Goal: Task Accomplishment & Management: Manage account settings

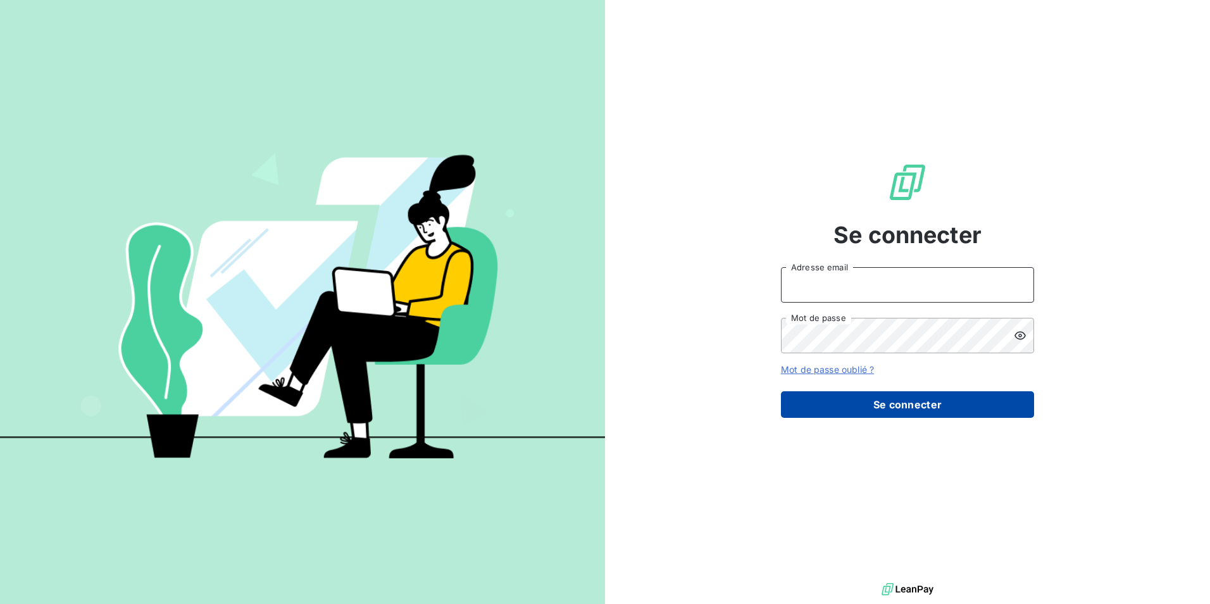
type input "[EMAIL_ADDRESS][DOMAIN_NAME]"
click at [889, 401] on button "Se connecter" at bounding box center [907, 404] width 253 height 27
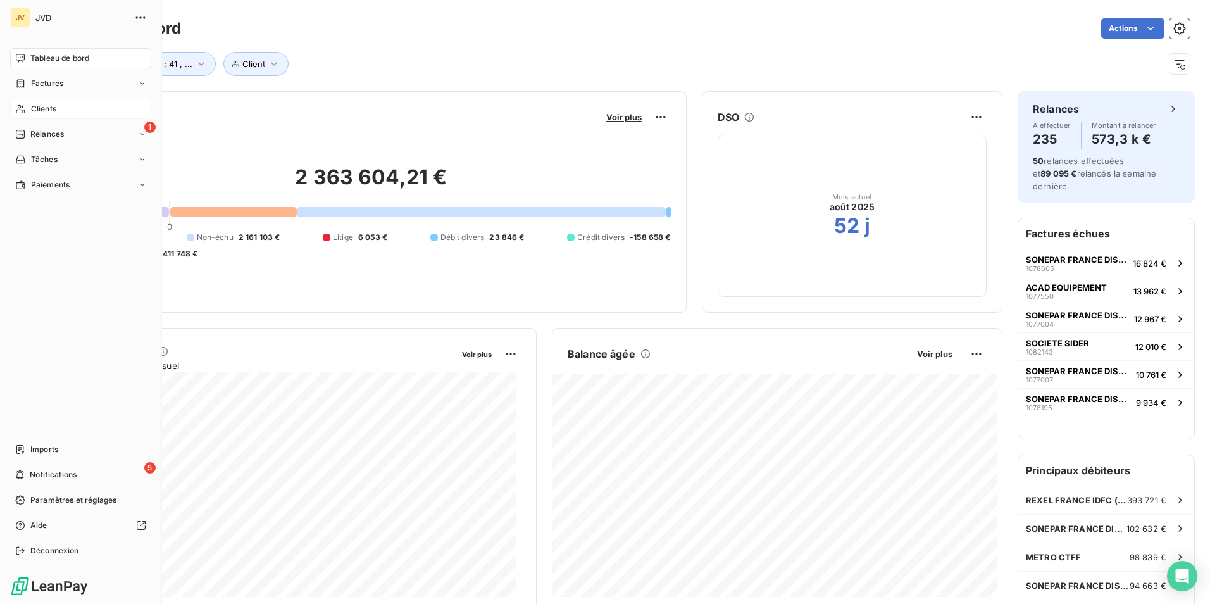
click at [43, 109] on span "Clients" at bounding box center [43, 108] width 25 height 11
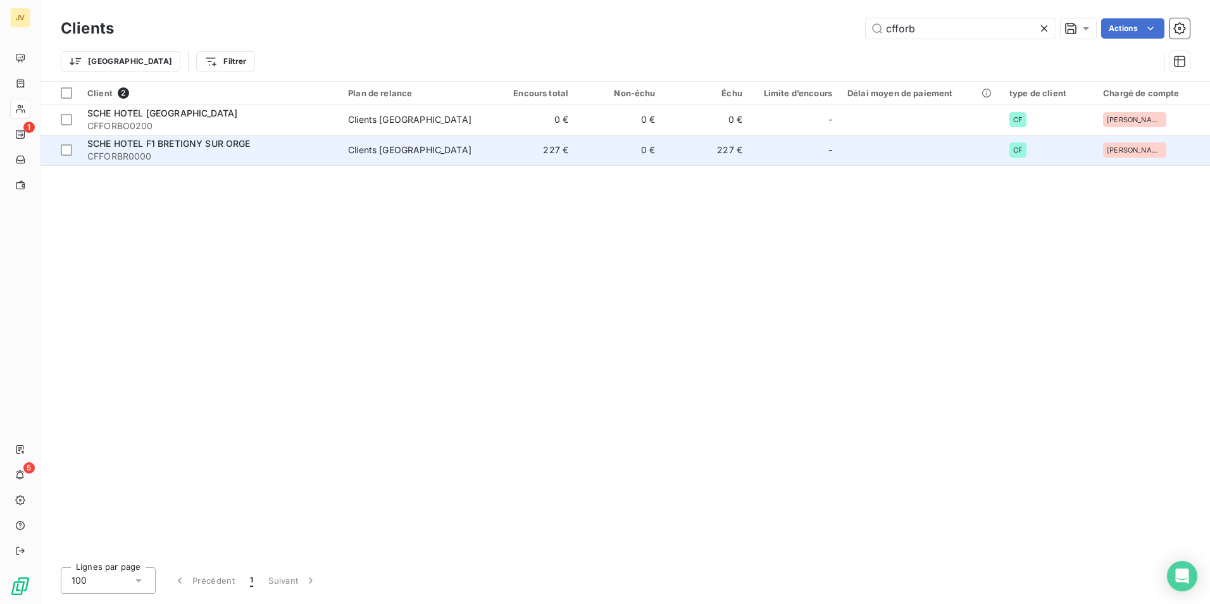
type input "cfforb"
click at [242, 155] on span "CFFORBR0000" at bounding box center [210, 156] width 246 height 13
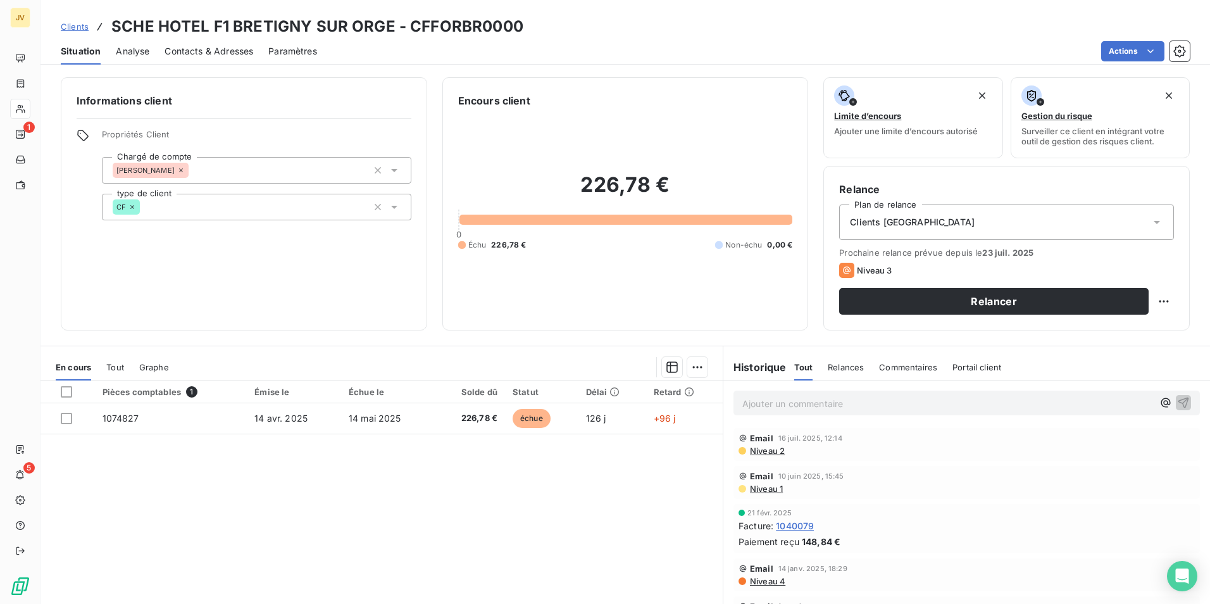
click at [213, 49] on span "Contacts & Adresses" at bounding box center [209, 51] width 89 height 13
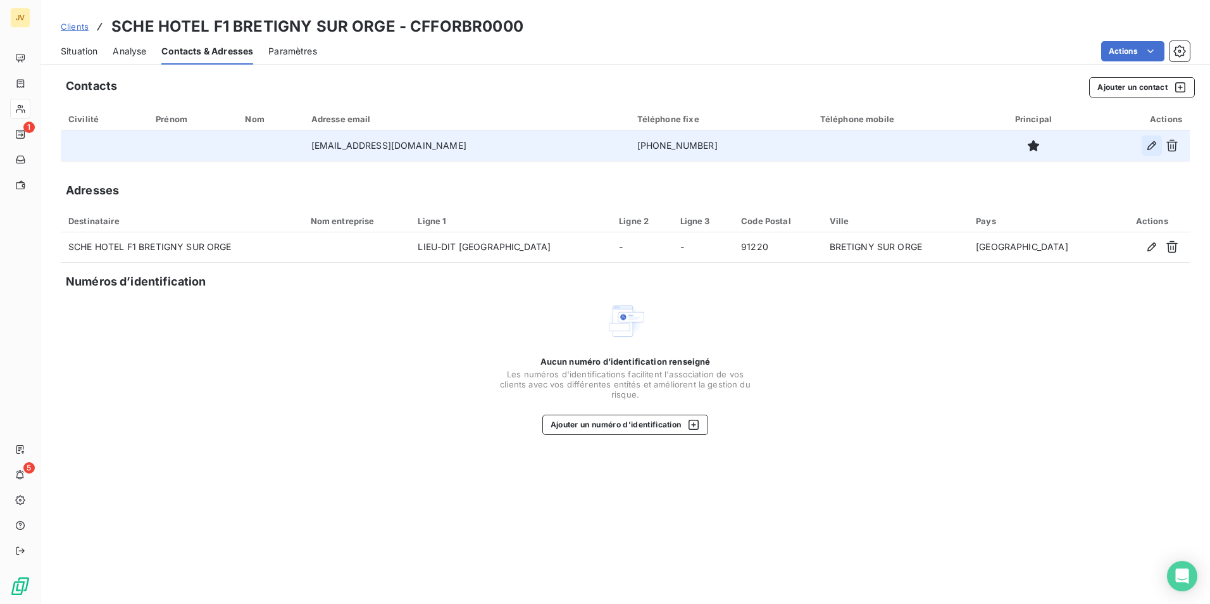
click at [1152, 147] on icon "button" at bounding box center [1152, 145] width 13 height 13
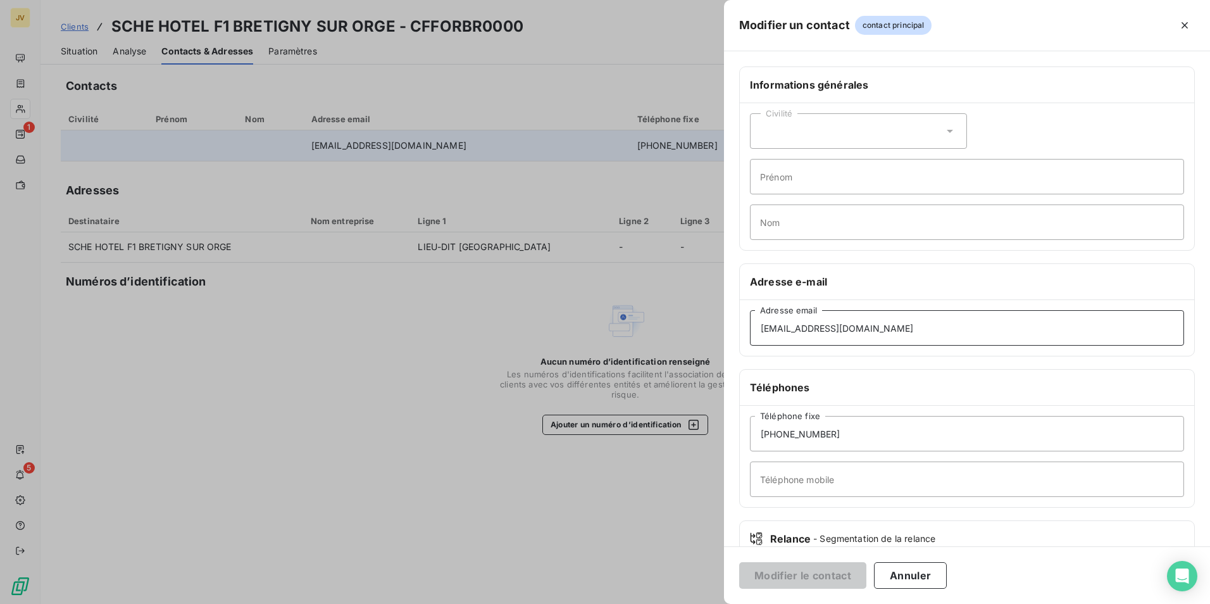
drag, startPoint x: 852, startPoint y: 328, endPoint x: 392, endPoint y: 347, distance: 460.0
click at [541, 603] on div "Modifier un contact contact principal Informations générales Civilité Prénom No…" at bounding box center [605, 604] width 1210 height 0
paste input "H2432-re"
type input "[EMAIL_ADDRESS][DOMAIN_NAME]"
click at [789, 567] on button "Modifier le contact" at bounding box center [802, 575] width 127 height 27
